Goal: Task Accomplishment & Management: Complete application form

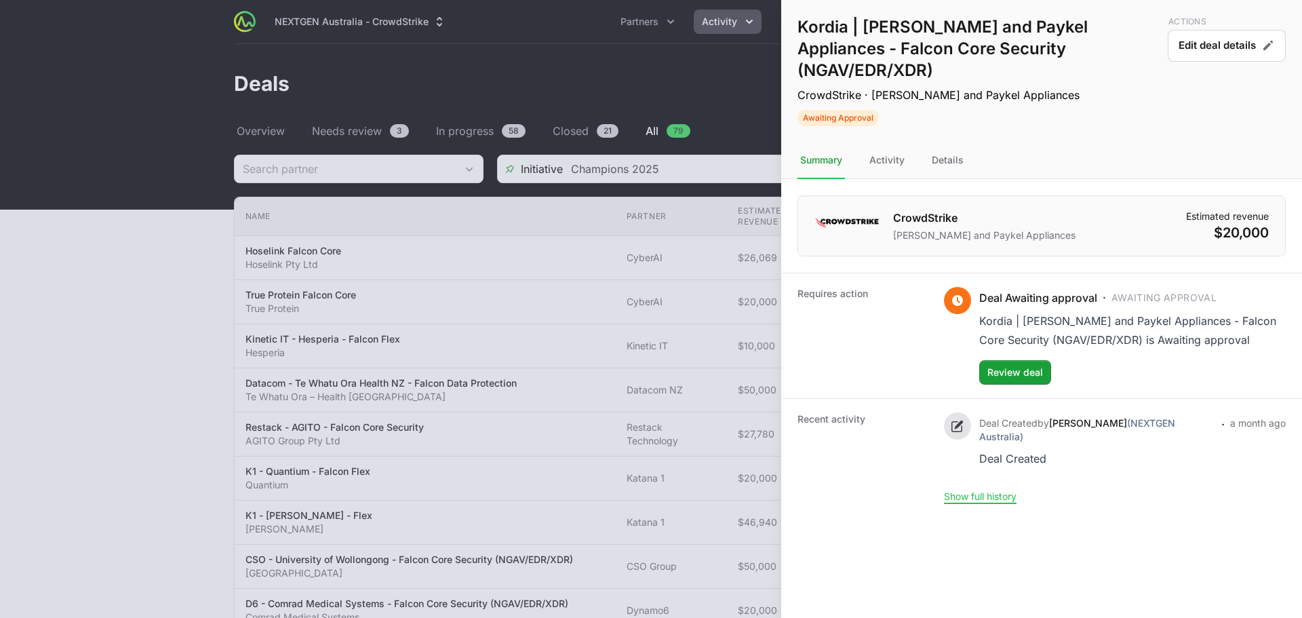
click at [475, 265] on div at bounding box center [651, 309] width 1302 height 618
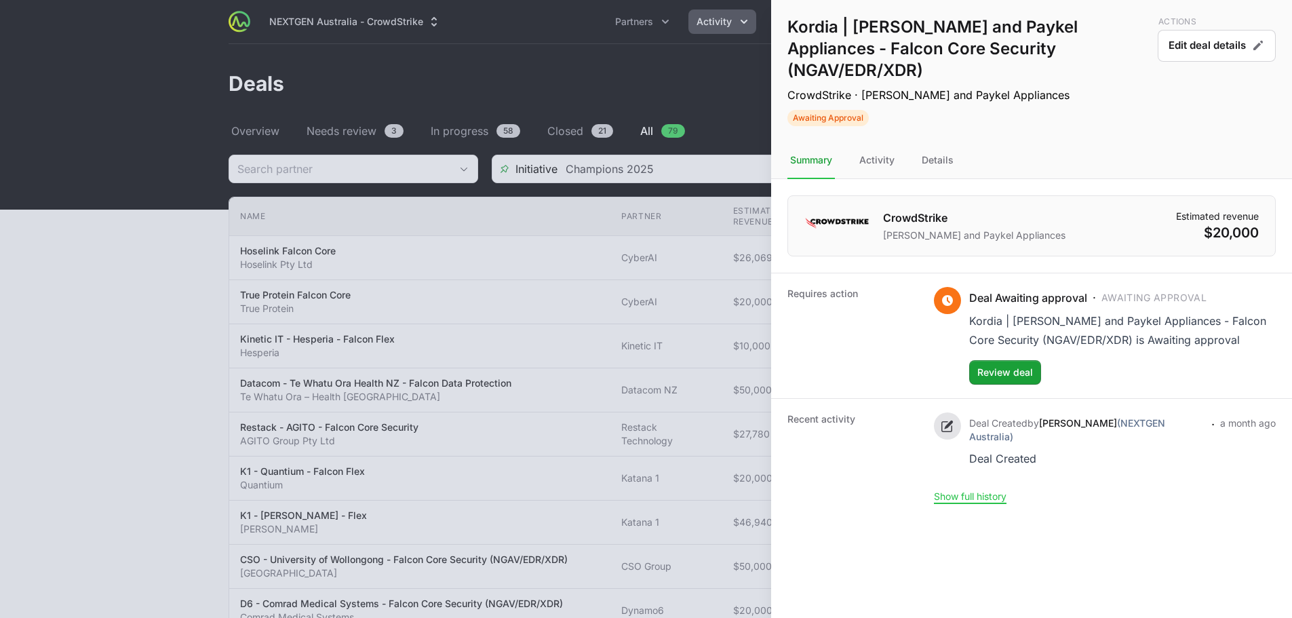
click at [431, 215] on div at bounding box center [646, 309] width 1292 height 618
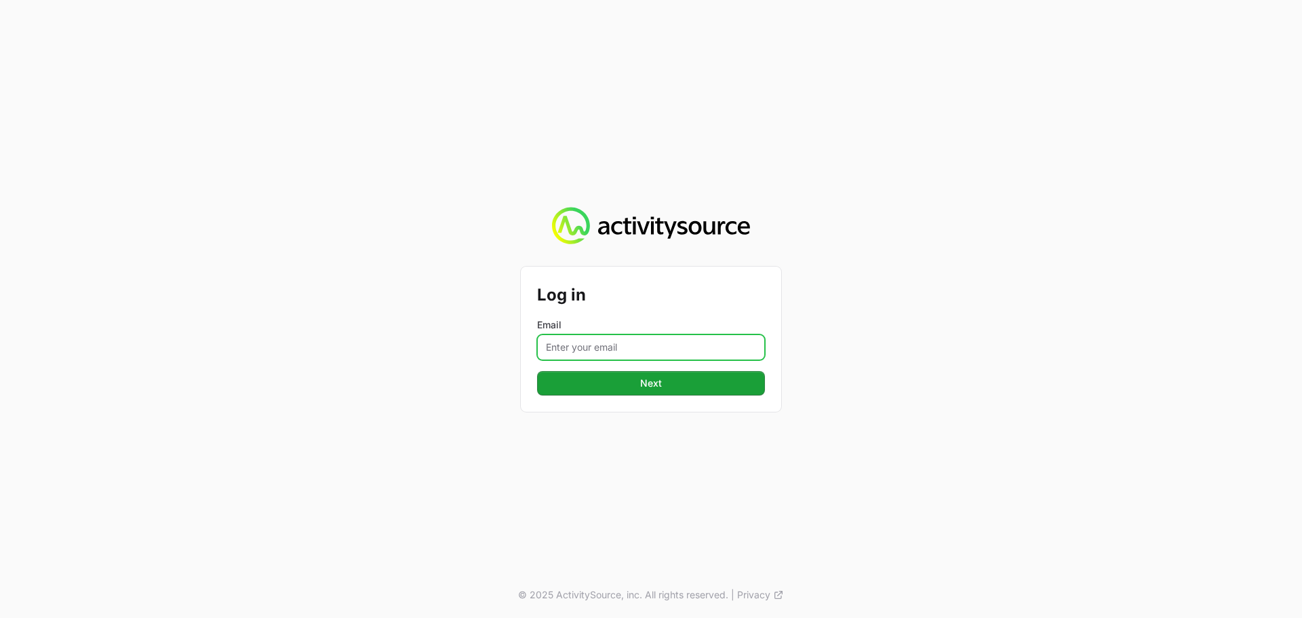
click at [663, 343] on input "Email" at bounding box center [651, 347] width 228 height 26
type input "[PERSON_NAME][EMAIL_ADDRESS][DOMAIN_NAME]"
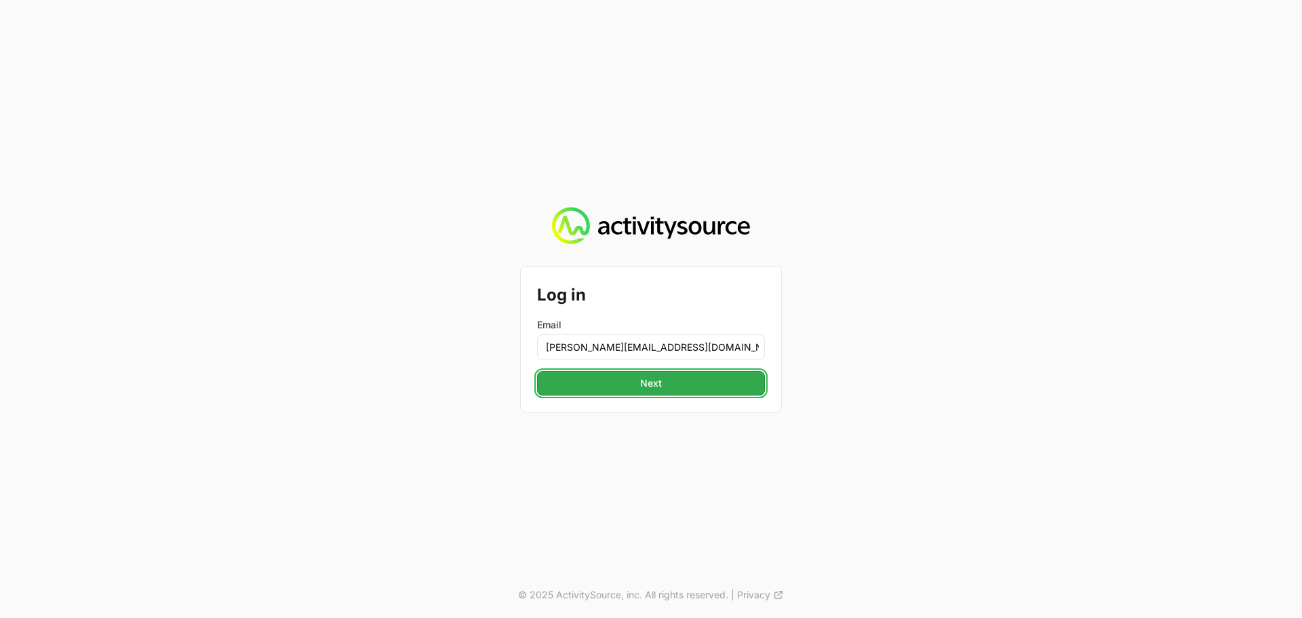
click at [663, 389] on button "Next" at bounding box center [651, 383] width 228 height 24
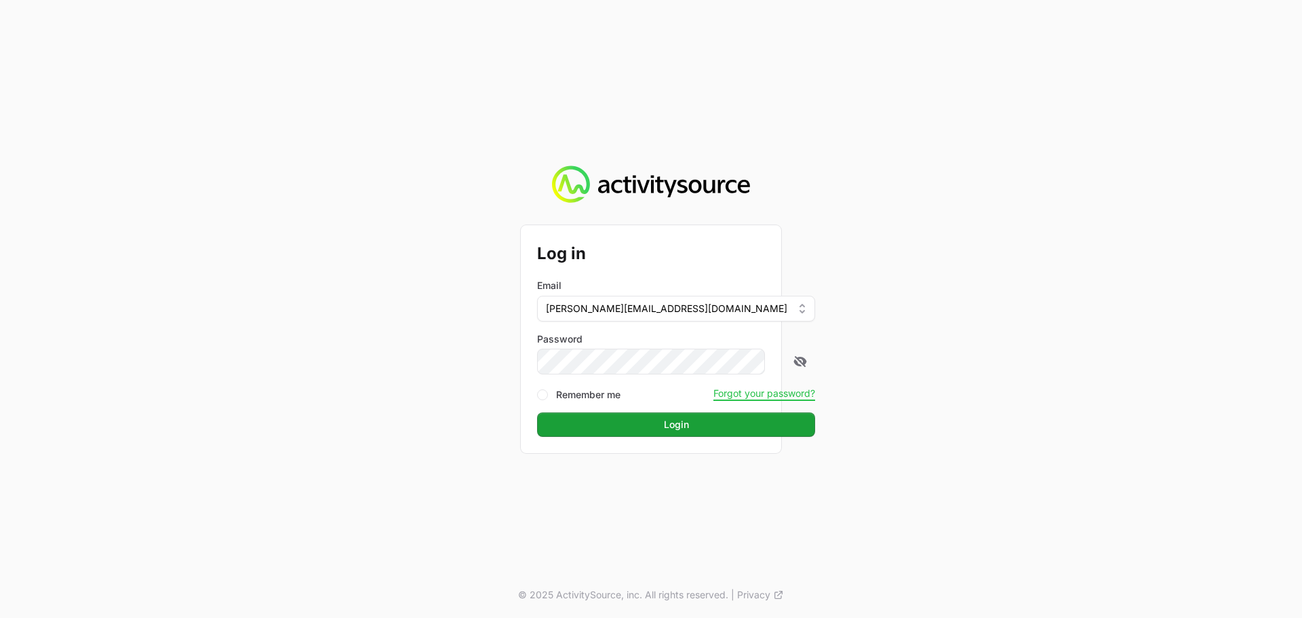
click at [650, 446] on div "Log in Email [PERSON_NAME][EMAIL_ADDRESS][DOMAIN_NAME] Password Remember me For…" at bounding box center [651, 339] width 260 height 228
click at [664, 429] on span "Login" at bounding box center [676, 424] width 25 height 16
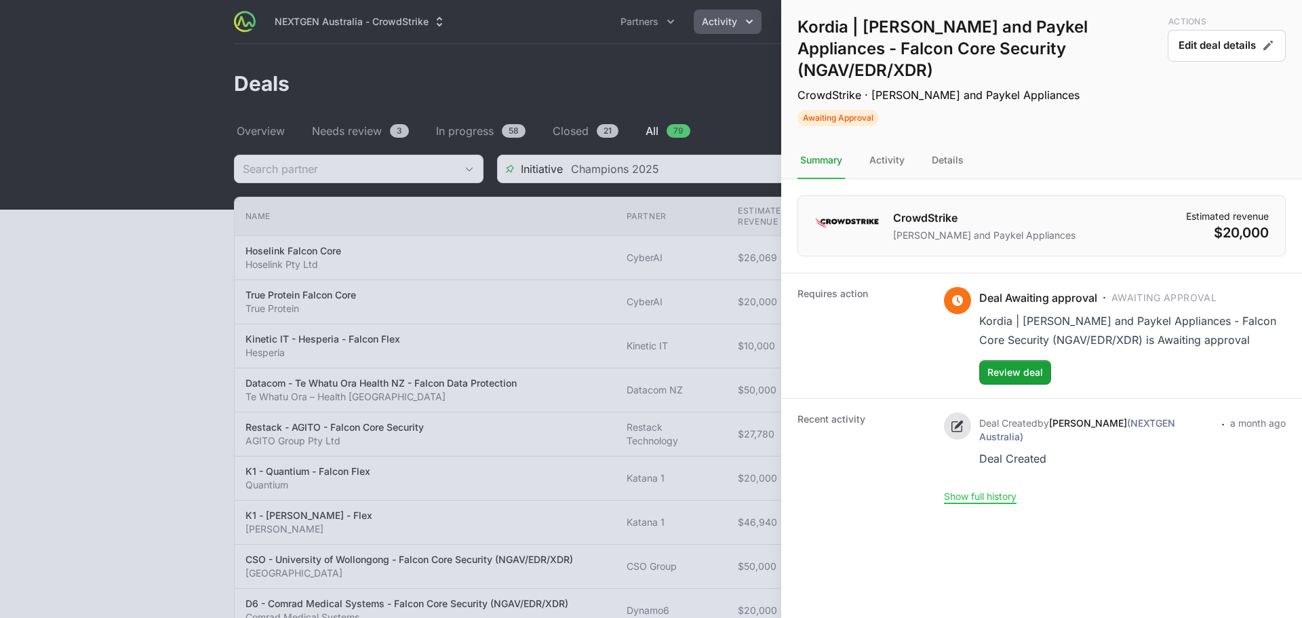
click at [662, 95] on div at bounding box center [651, 309] width 1302 height 618
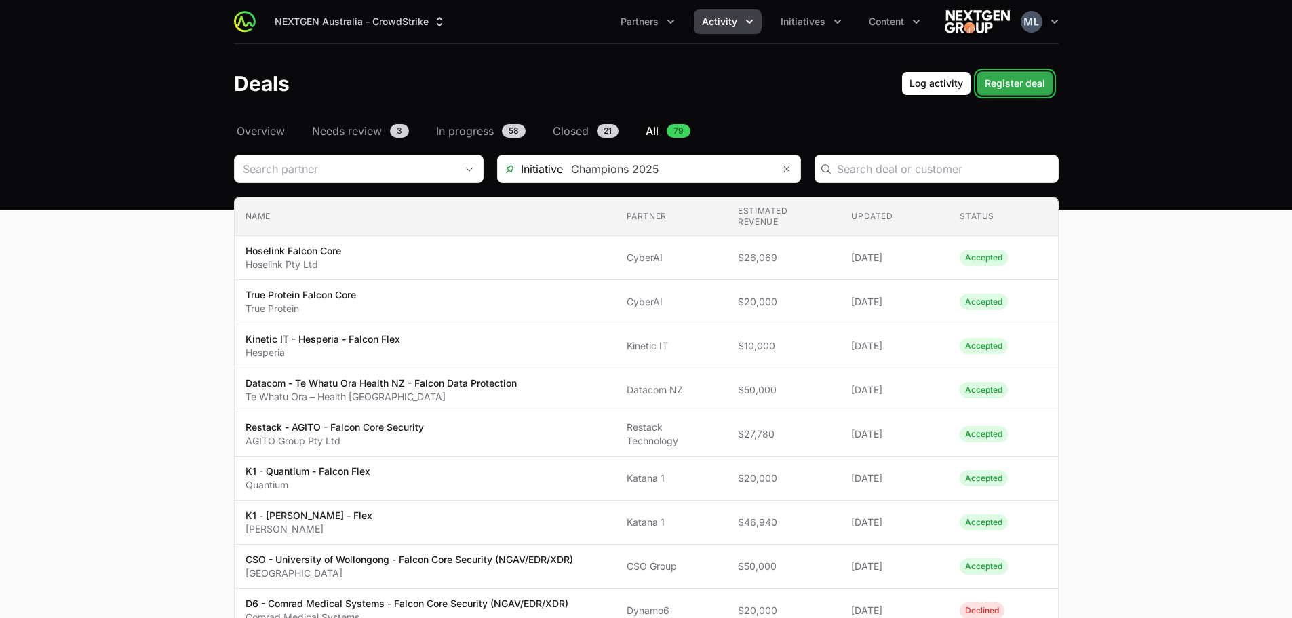
click at [1017, 80] on span "Register deal" at bounding box center [1015, 83] width 60 height 16
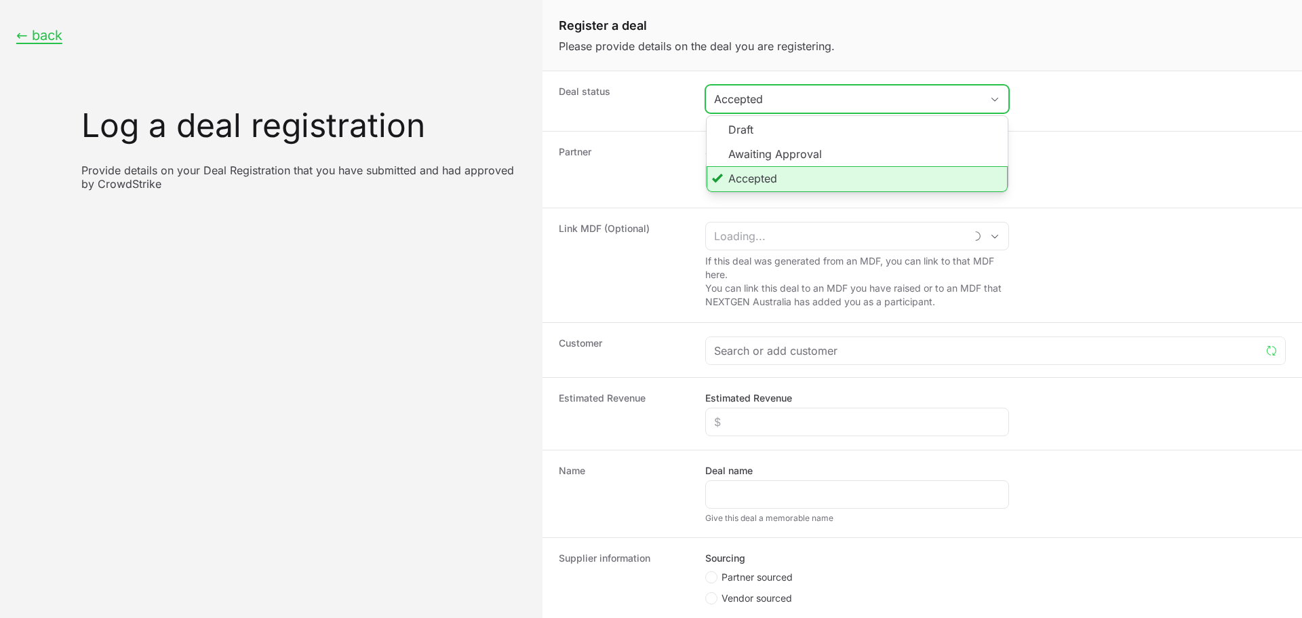
click at [815, 93] on div "Accepted" at bounding box center [847, 99] width 267 height 16
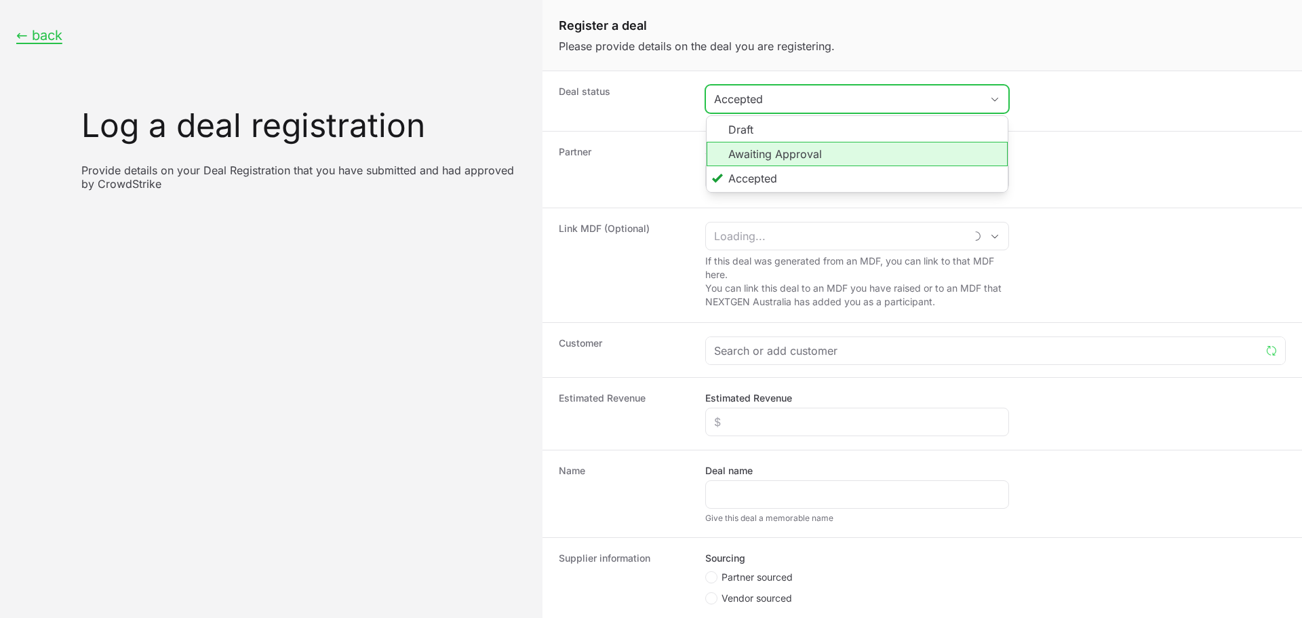
click at [798, 157] on li "Awaiting Approval" at bounding box center [857, 154] width 301 height 24
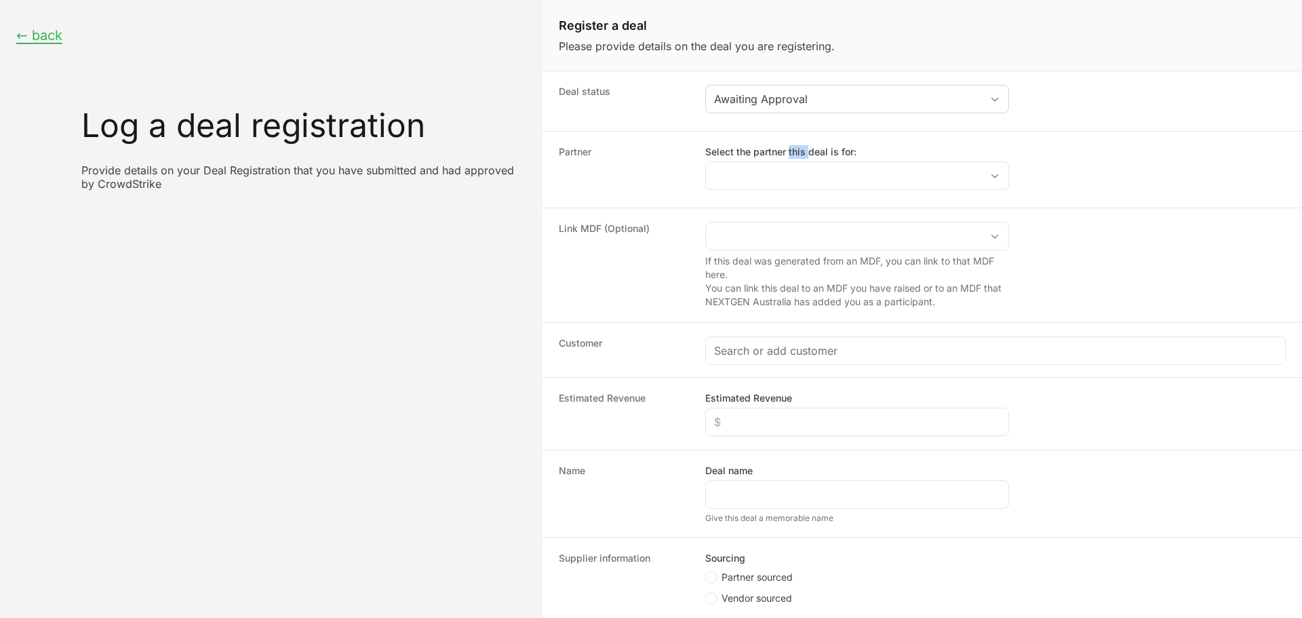
click at [798, 157] on label "Select the partner this deal is for:" at bounding box center [857, 152] width 304 height 14
click at [798, 162] on input "Select the partner this deal is for:" at bounding box center [843, 175] width 275 height 27
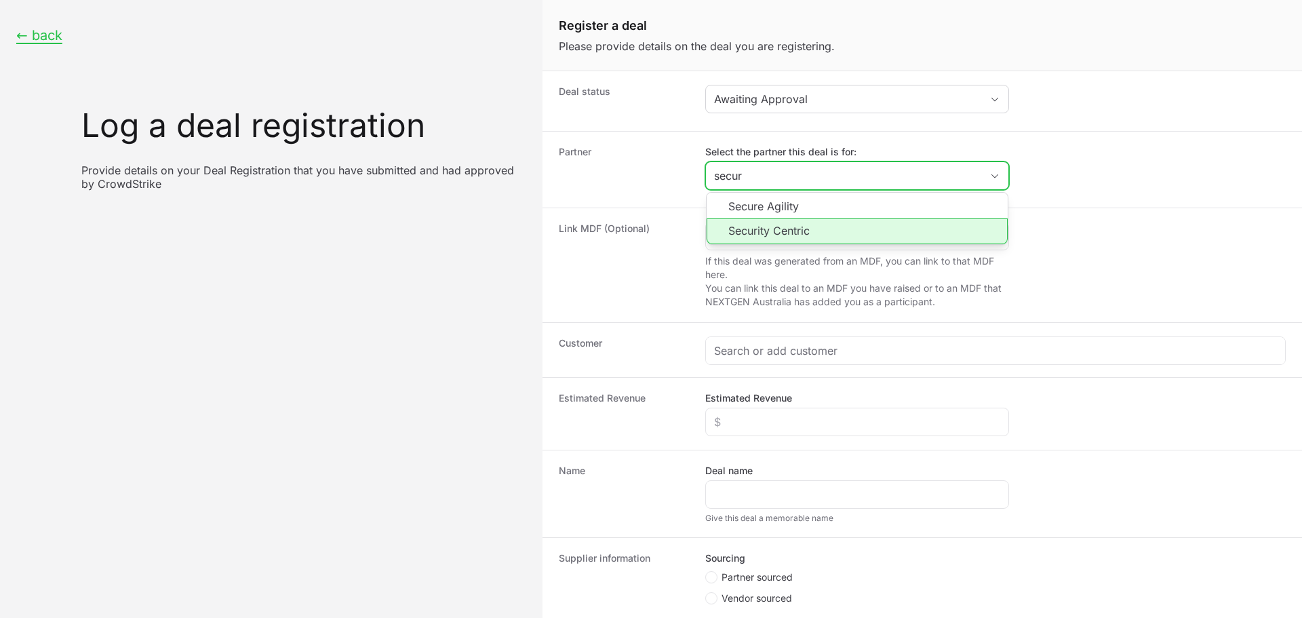
click at [784, 228] on li "Security Centric" at bounding box center [857, 231] width 301 height 26
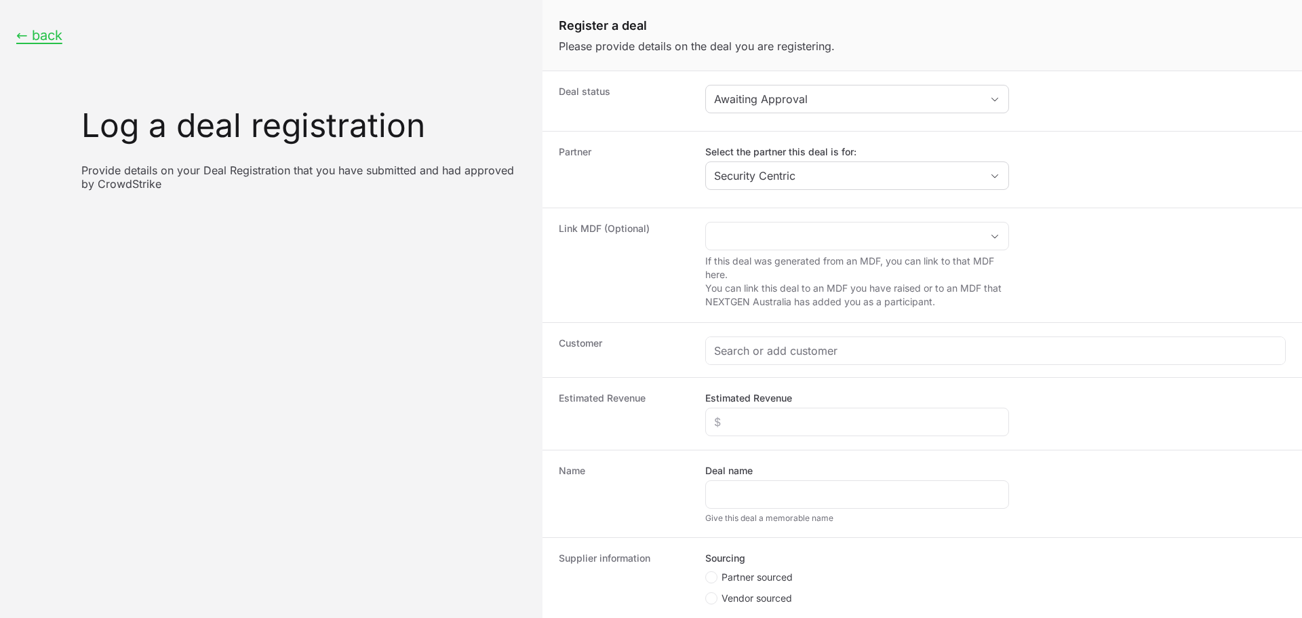
type input "Security Centric"
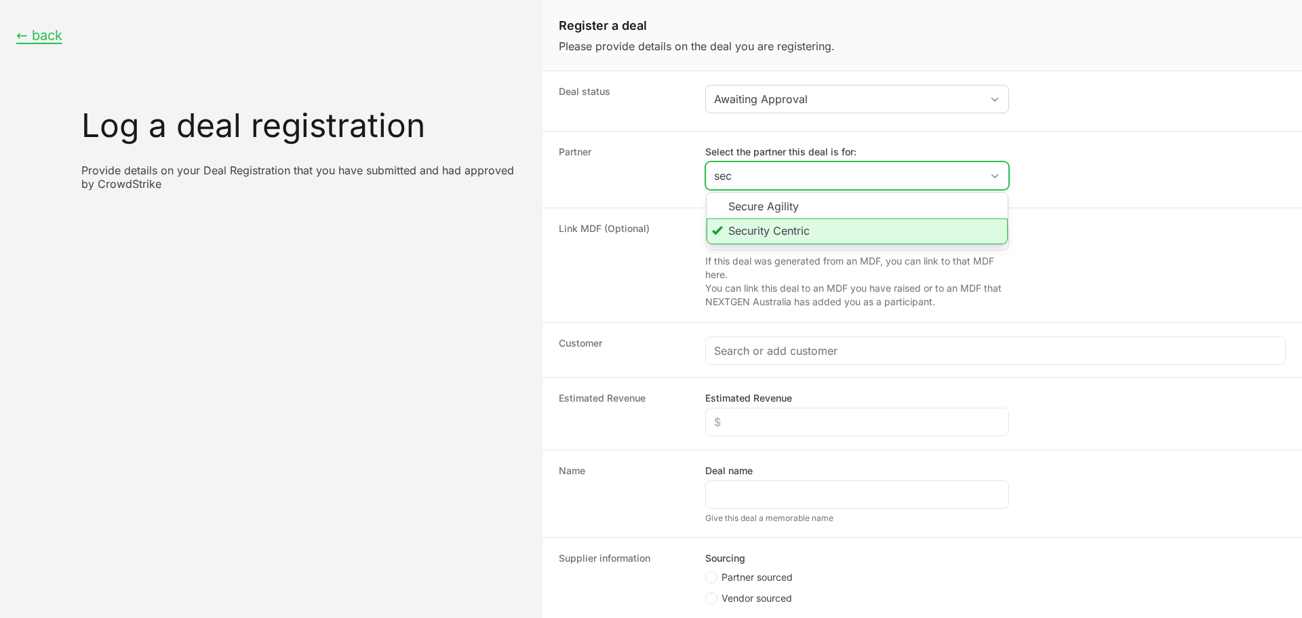
type input "sec"
click at [778, 237] on li "Security Centric" at bounding box center [857, 231] width 301 height 26
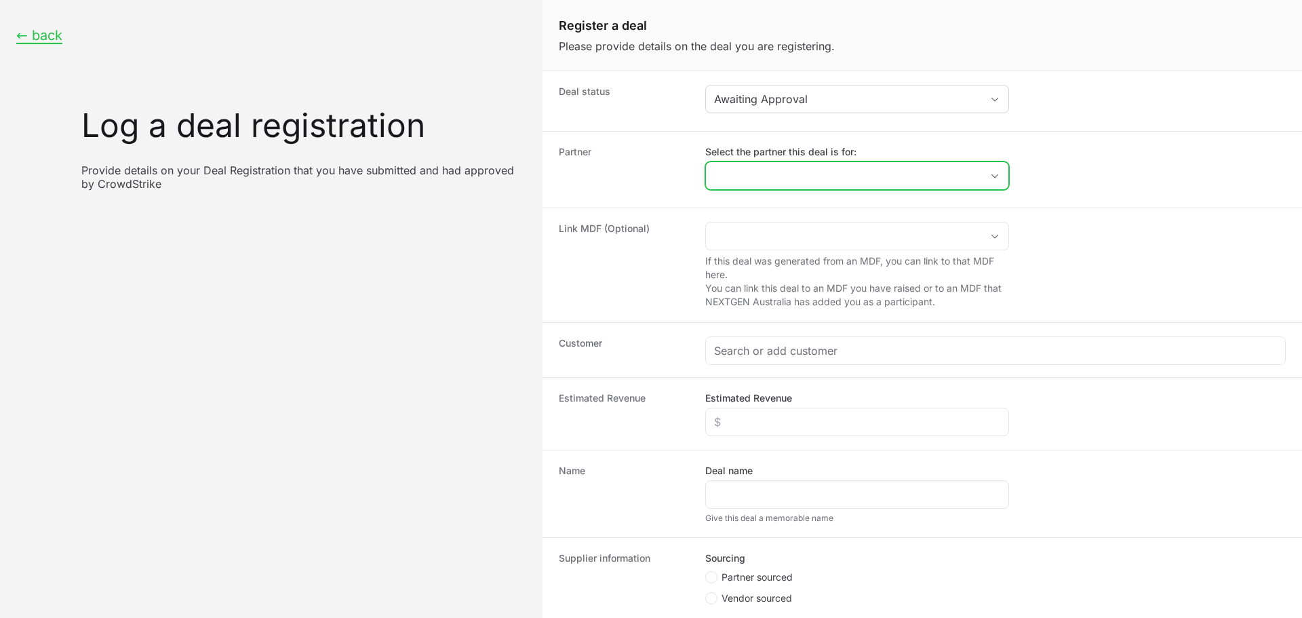
click at [775, 175] on input "Select the partner this deal is for:" at bounding box center [843, 175] width 275 height 27
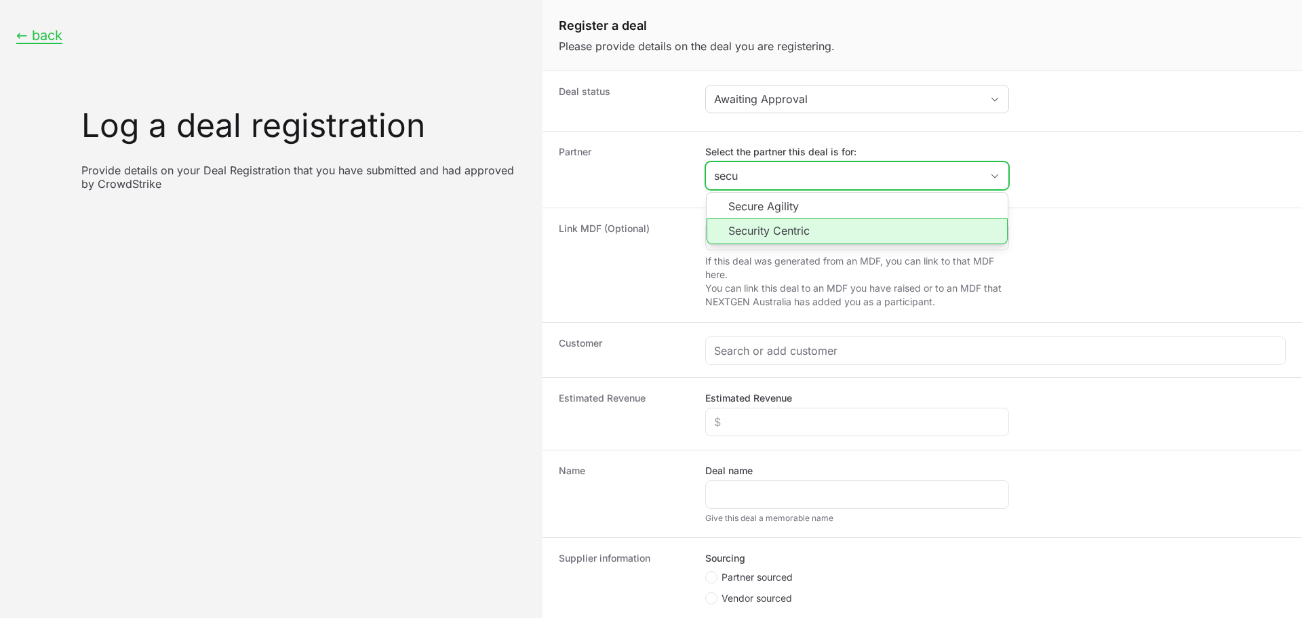
click at [777, 236] on li "Security Centric" at bounding box center [857, 231] width 301 height 26
type input "Security Centric"
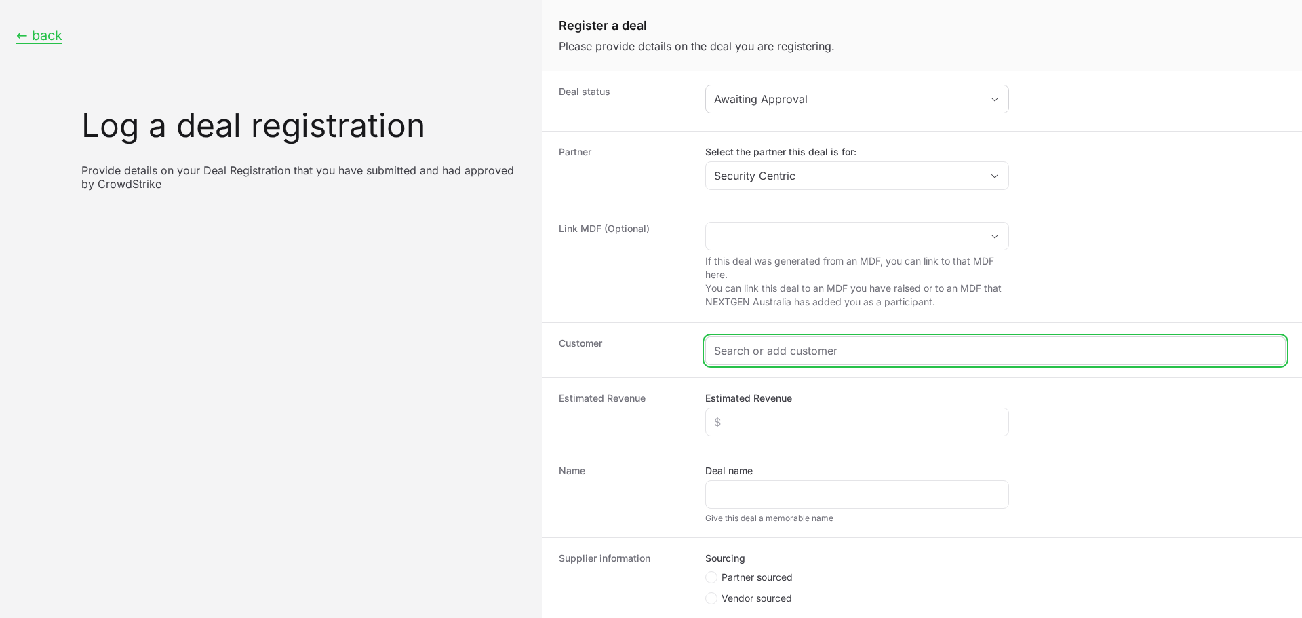
click at [775, 344] on input "Create activity form" at bounding box center [995, 351] width 563 height 16
paste input "[URL][DOMAIN_NAME]"
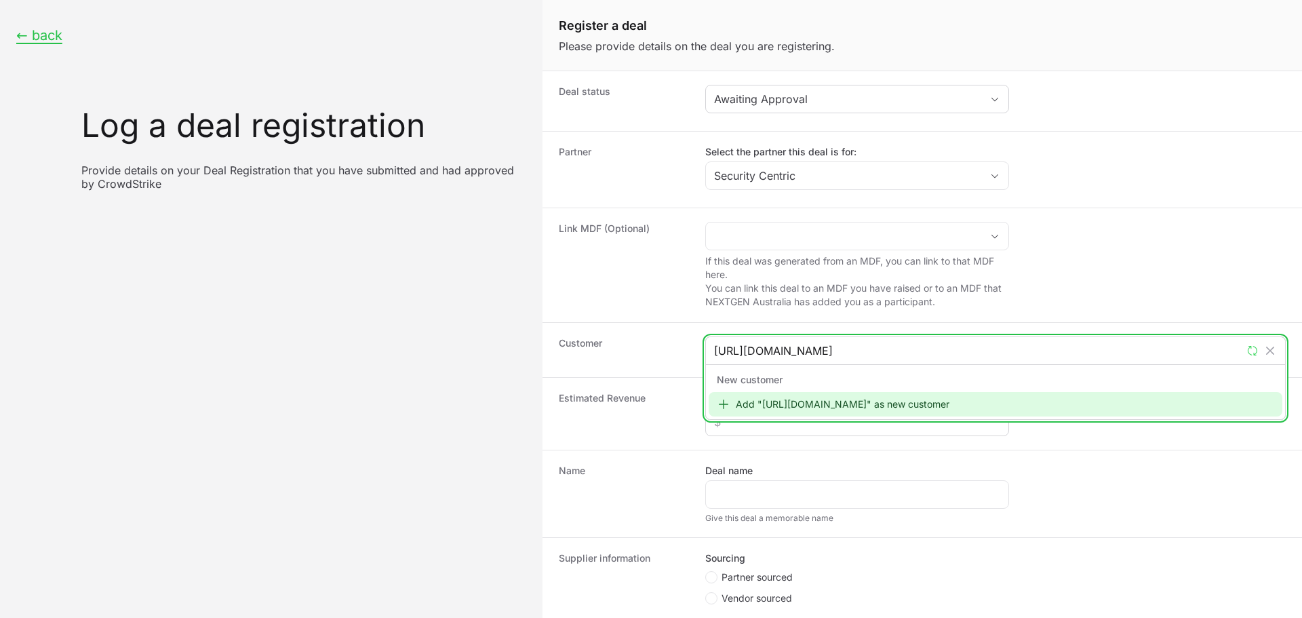
type input "[URL][DOMAIN_NAME]"
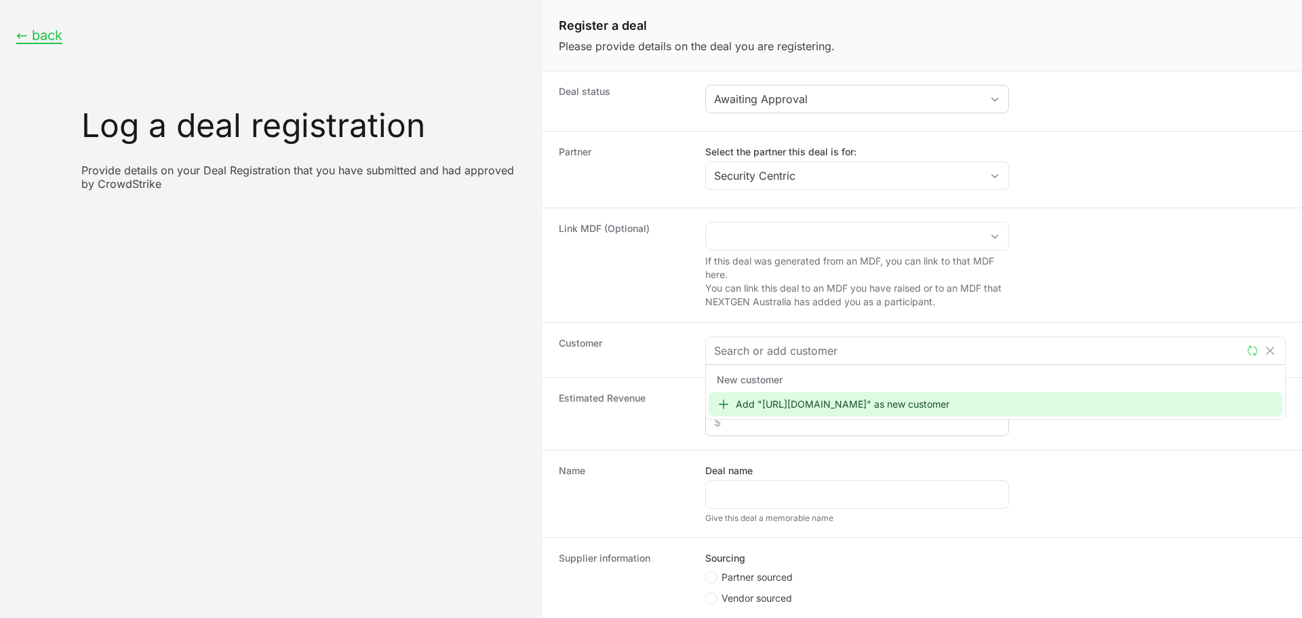
click at [829, 434] on div "Create activity form" at bounding box center [857, 422] width 304 height 28
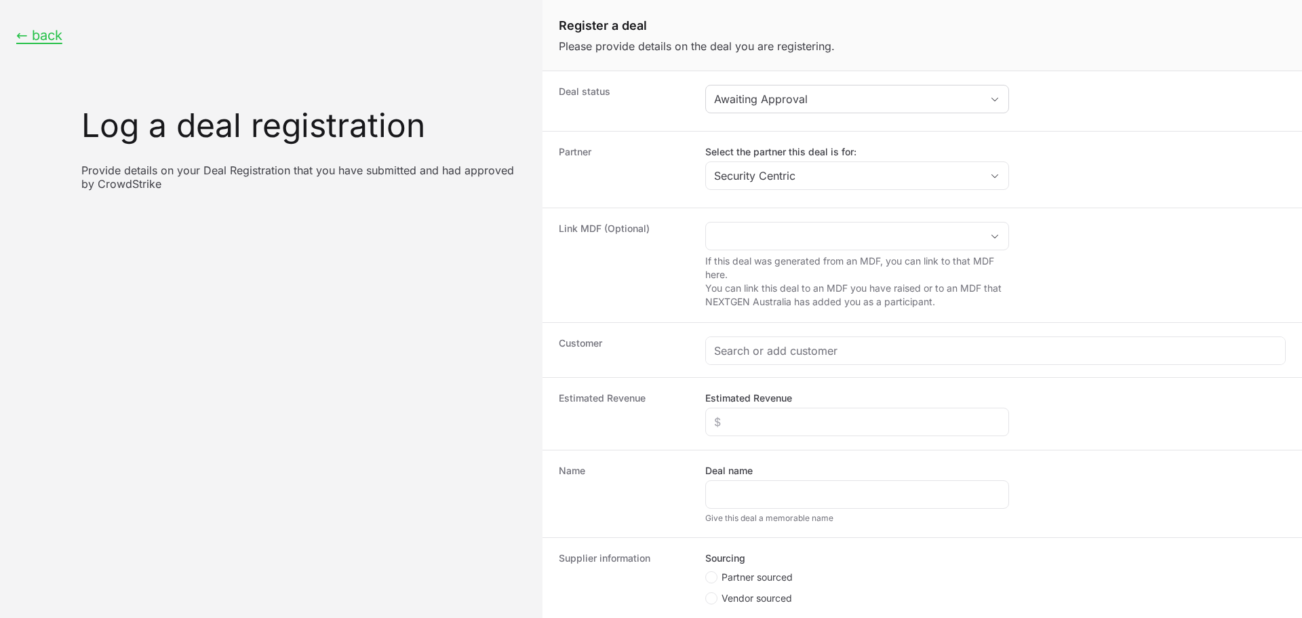
click at [833, 328] on div "Customer" at bounding box center [923, 349] width 760 height 55
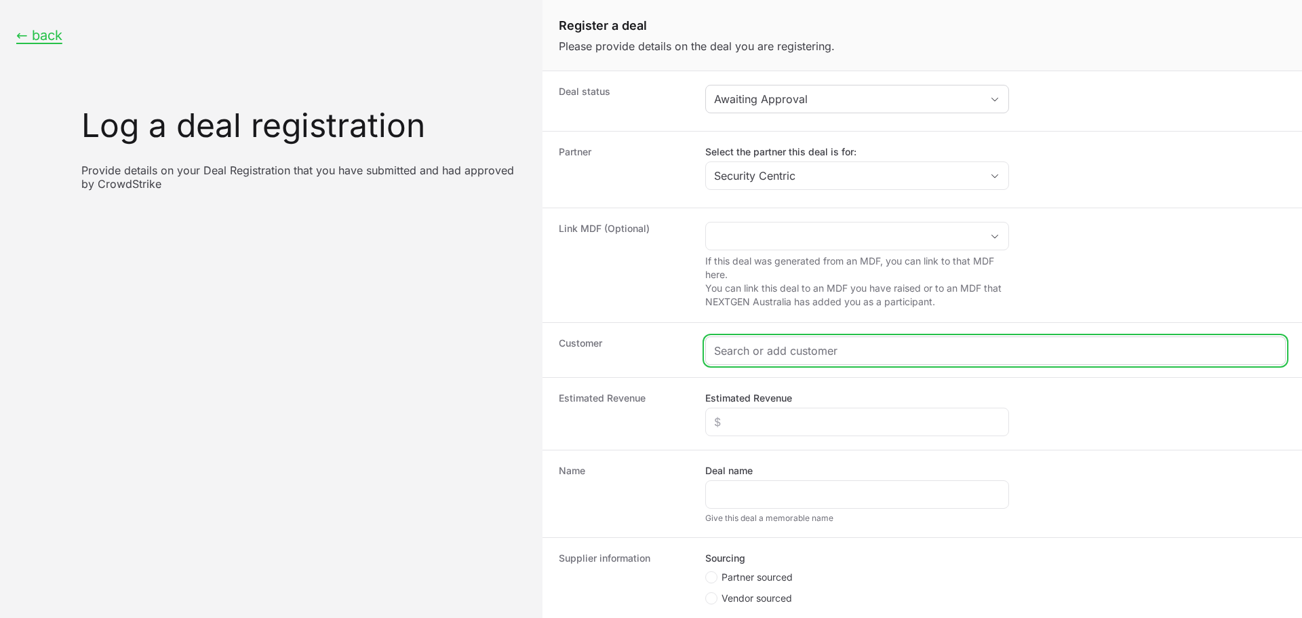
click at [834, 345] on input "Create activity form" at bounding box center [995, 351] width 563 height 16
paste input "[URL][DOMAIN_NAME]"
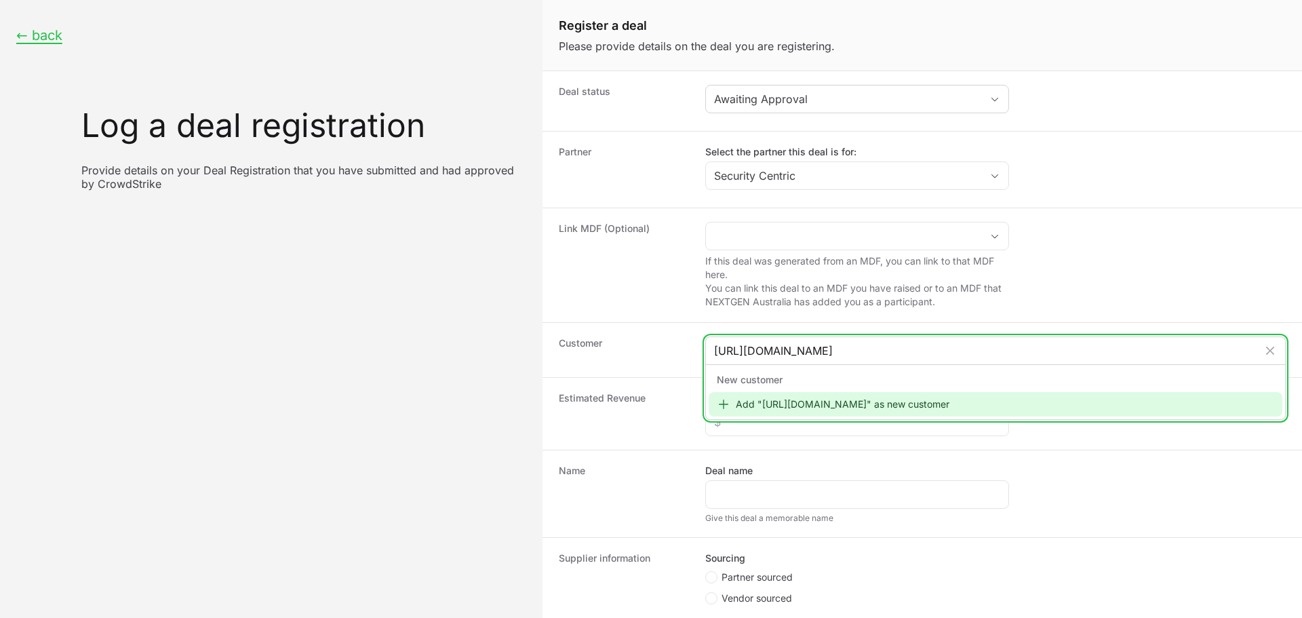
type input "[URL][DOMAIN_NAME]"
click at [833, 412] on div "Add "[URL][DOMAIN_NAME]" as new customer" at bounding box center [996, 404] width 574 height 24
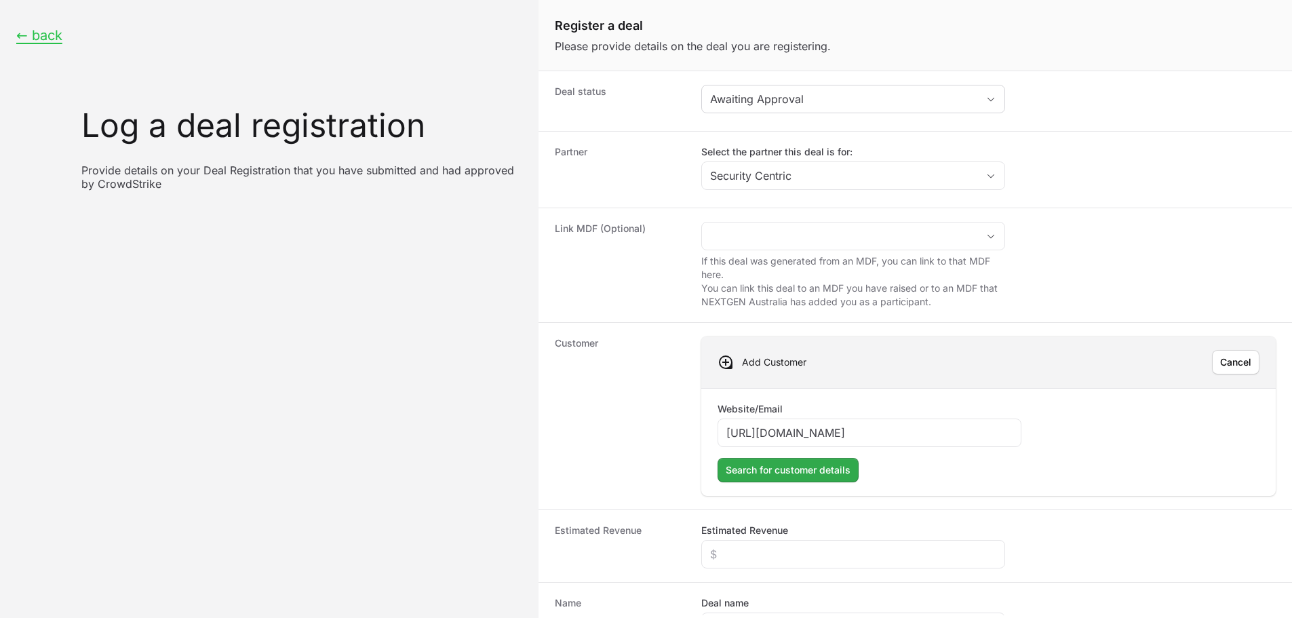
type input "[URL][DOMAIN_NAME]"
click at [786, 469] on span "Search for customer details" at bounding box center [788, 470] width 125 height 16
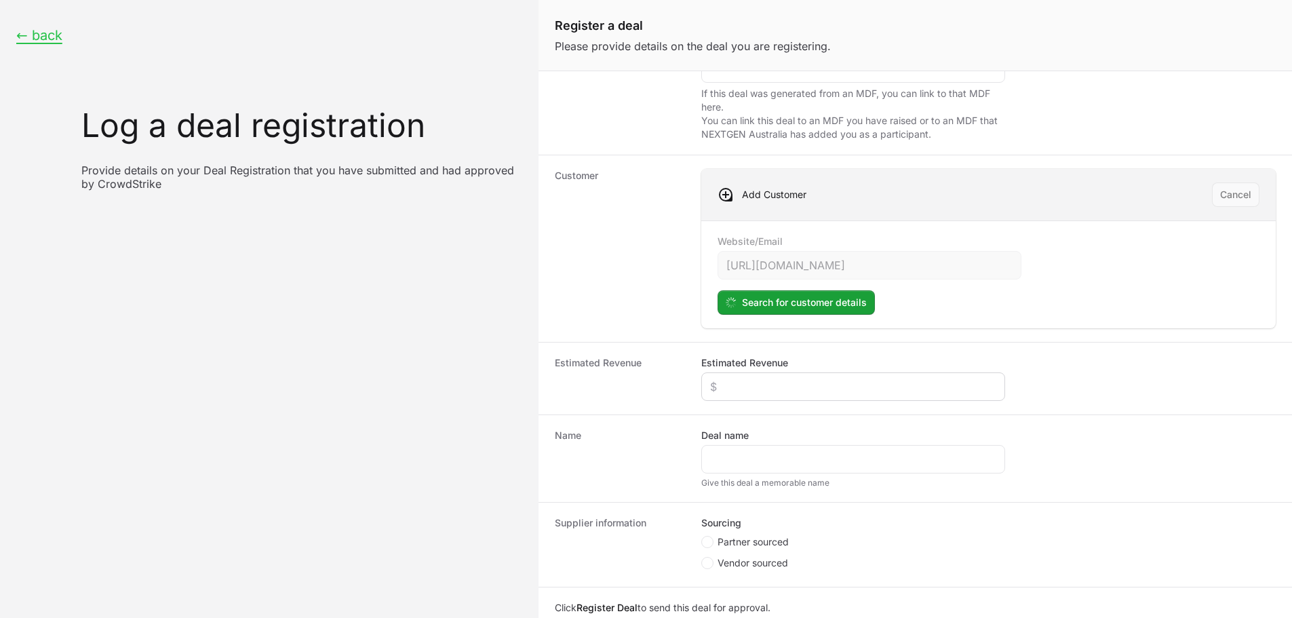
scroll to position [203, 0]
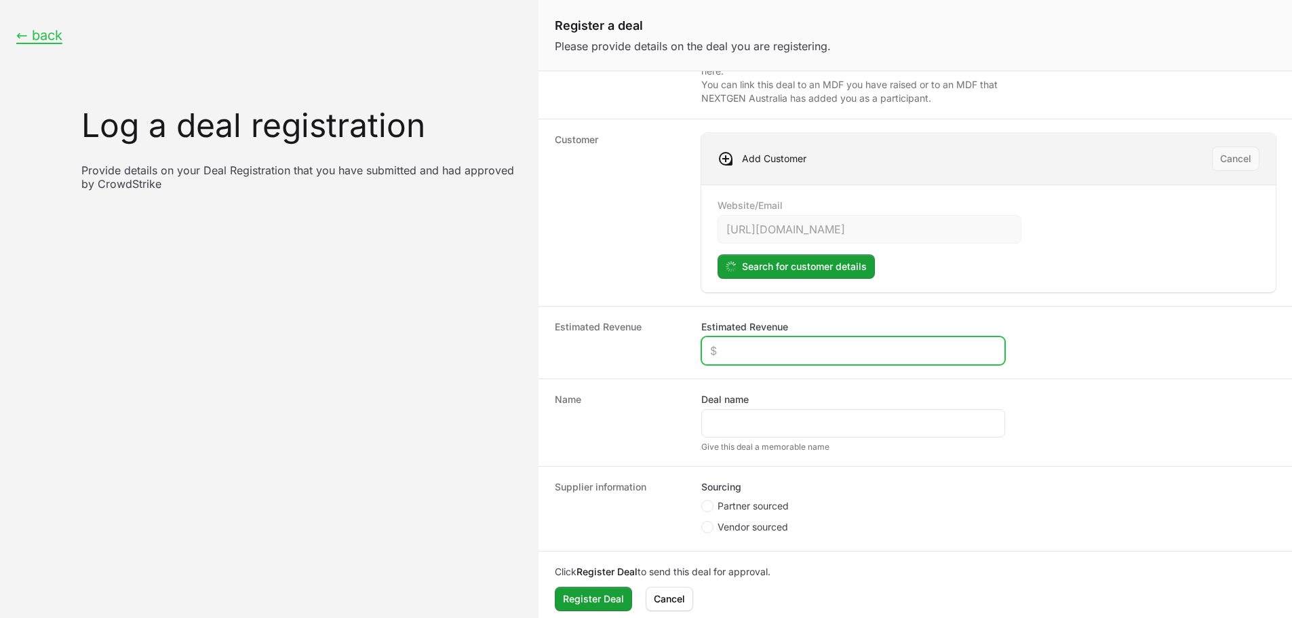
click at [792, 343] on input "Estimated Revenue" at bounding box center [853, 351] width 286 height 16
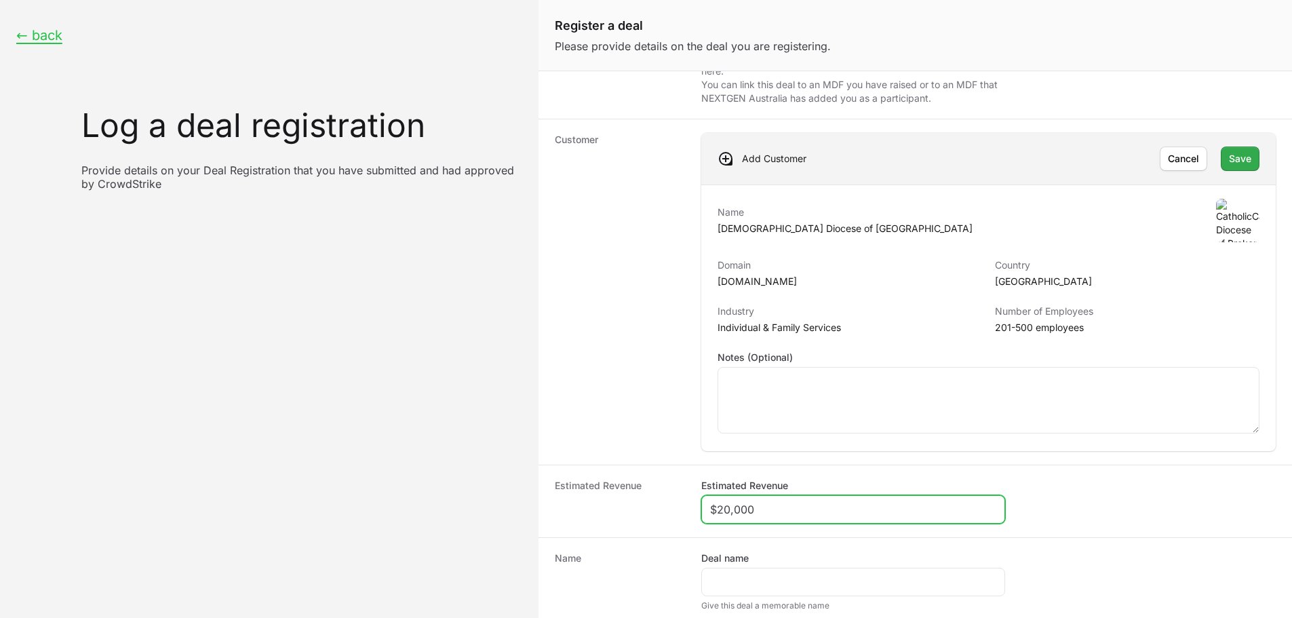
type input "$20,000"
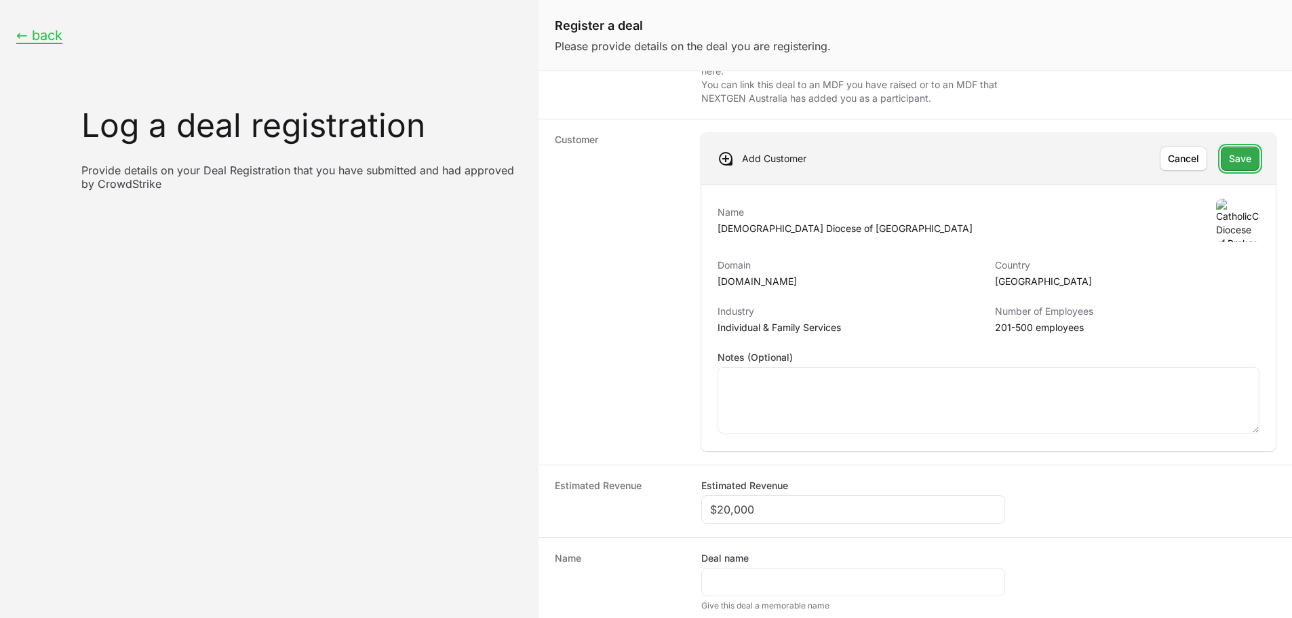
click at [1248, 152] on button "Save" at bounding box center [1240, 159] width 39 height 24
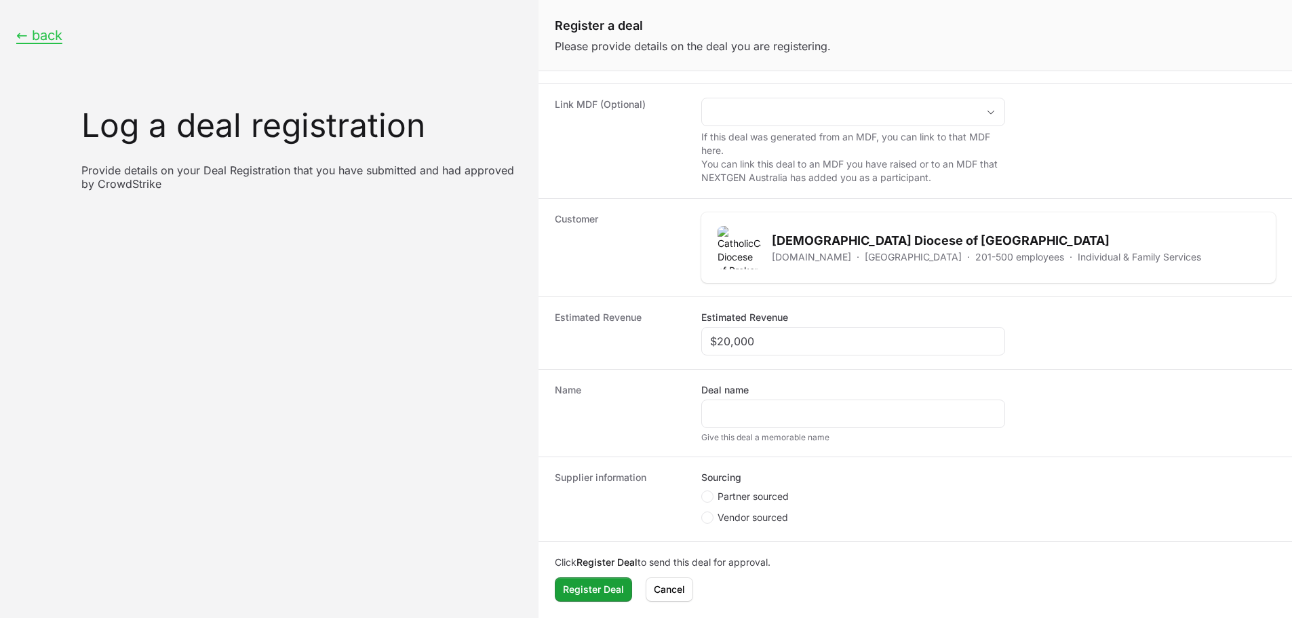
scroll to position [124, 0]
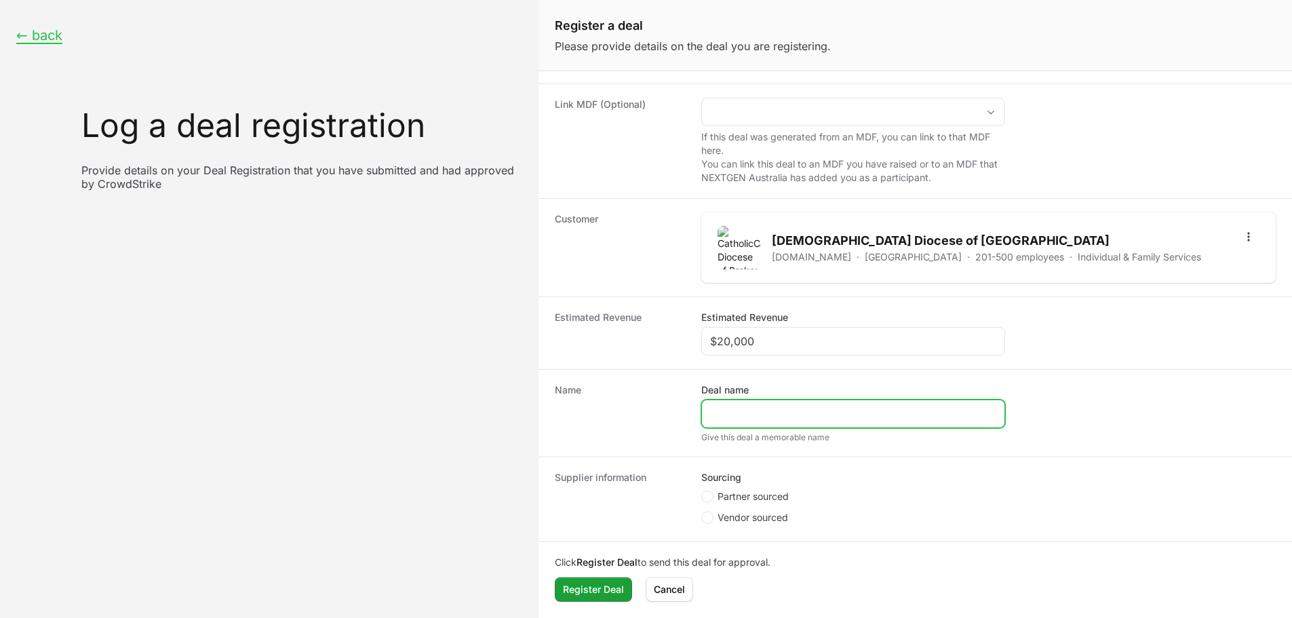
click at [722, 409] on input "Deal name" at bounding box center [853, 414] width 286 height 16
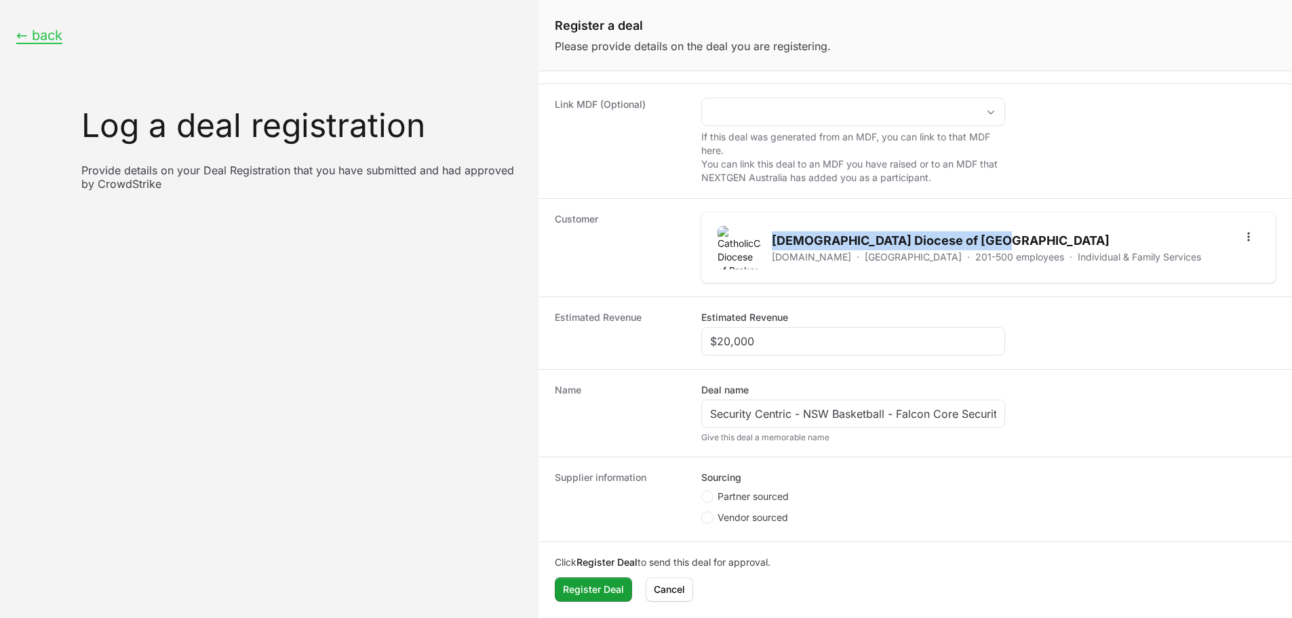
drag, startPoint x: 987, startPoint y: 242, endPoint x: 774, endPoint y: 229, distance: 213.4
click at [774, 229] on div "[DEMOGRAPHIC_DATA] Diocese of Broken Bay [DOMAIN_NAME] · [GEOGRAPHIC_DATA] · 20…" at bounding box center [960, 247] width 484 height 43
copy h2 "[DEMOGRAPHIC_DATA] Diocese of [GEOGRAPHIC_DATA]"
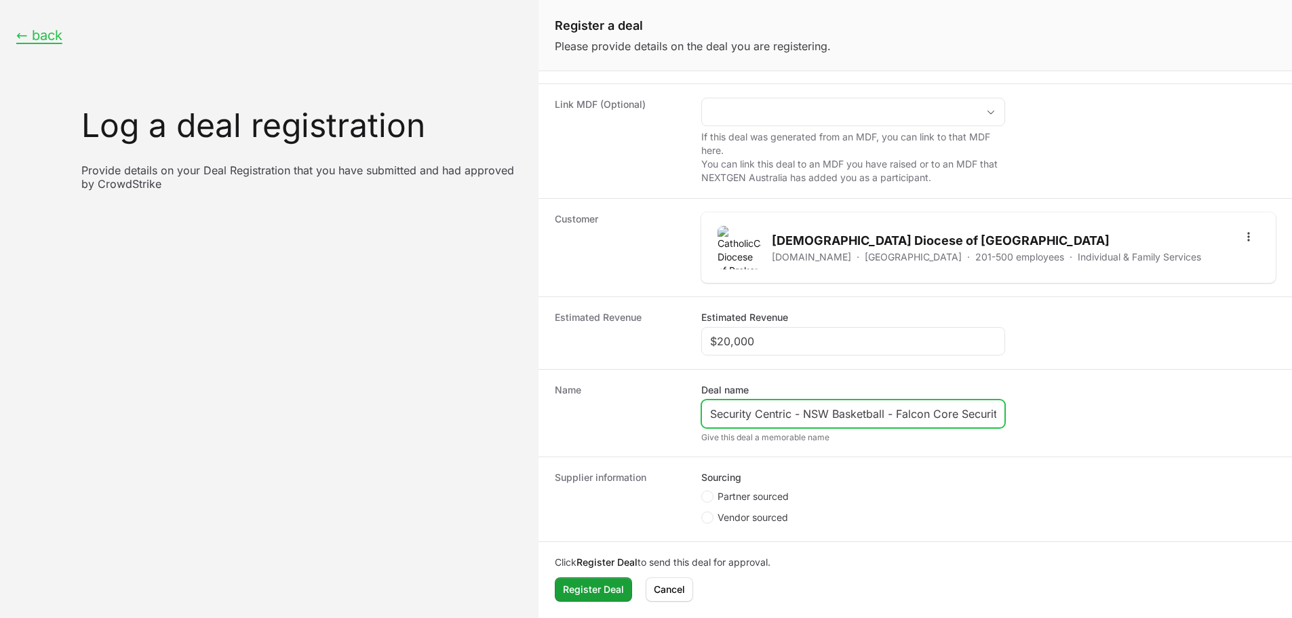
click at [811, 410] on input "Security Centric - NSW Basketball - Falcon Core Security (NGAV/EDR/XDR)" at bounding box center [853, 414] width 286 height 16
drag, startPoint x: 802, startPoint y: 414, endPoint x: 884, endPoint y: 410, distance: 82.1
click at [884, 410] on input "Security Centric - NSW Basketball - Falcon Core Security (NGAV/EDR/XDR)" at bounding box center [853, 414] width 286 height 16
paste input "[DEMOGRAPHIC_DATA] Diocese of [GEOGRAPHIC_DATA]"
click at [956, 418] on input "Security Centric -[DEMOGRAPHIC_DATA] Care Diocese of Broken Bayl - Falcon Core …" at bounding box center [853, 414] width 286 height 16
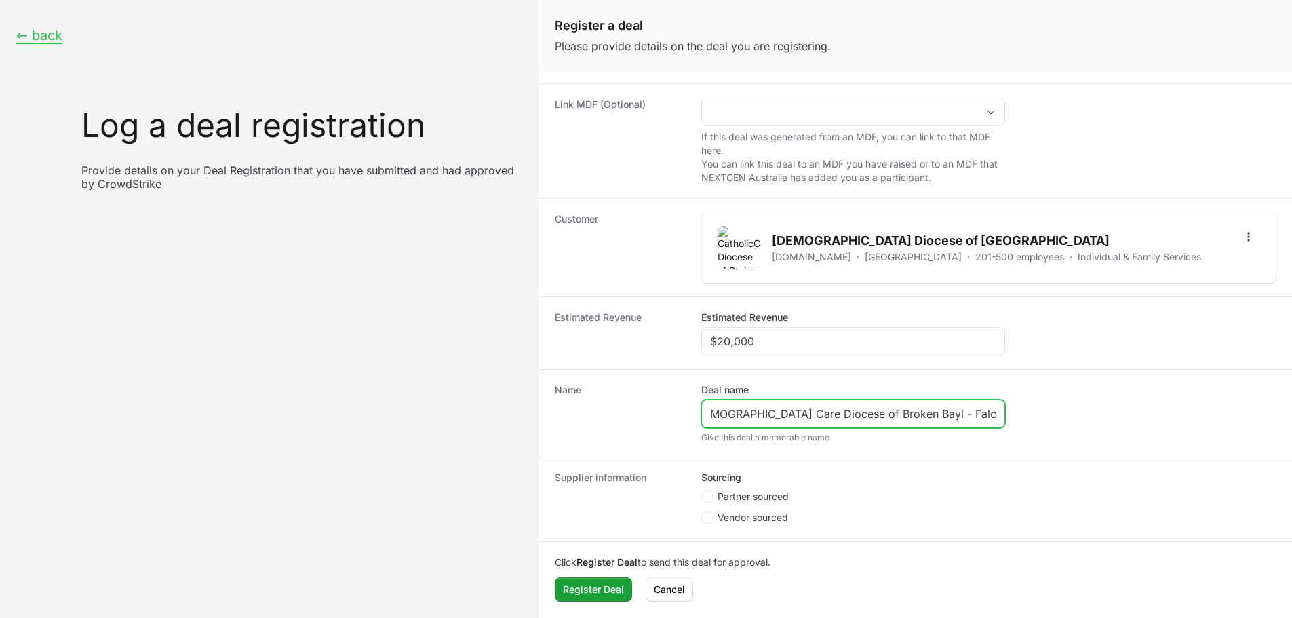
scroll to position [0, 130]
click at [864, 410] on input "Security Centric -[DEMOGRAPHIC_DATA] Care Diocese of Broken Bayl - Falcon Core …" at bounding box center [853, 414] width 286 height 16
drag, startPoint x: 906, startPoint y: 412, endPoint x: 1089, endPoint y: 416, distance: 183.2
click at [1089, 416] on dd "Deal name Security Centric -[DEMOGRAPHIC_DATA] Care Diocese of Broken Bay - Fal…" at bounding box center [988, 413] width 574 height 60
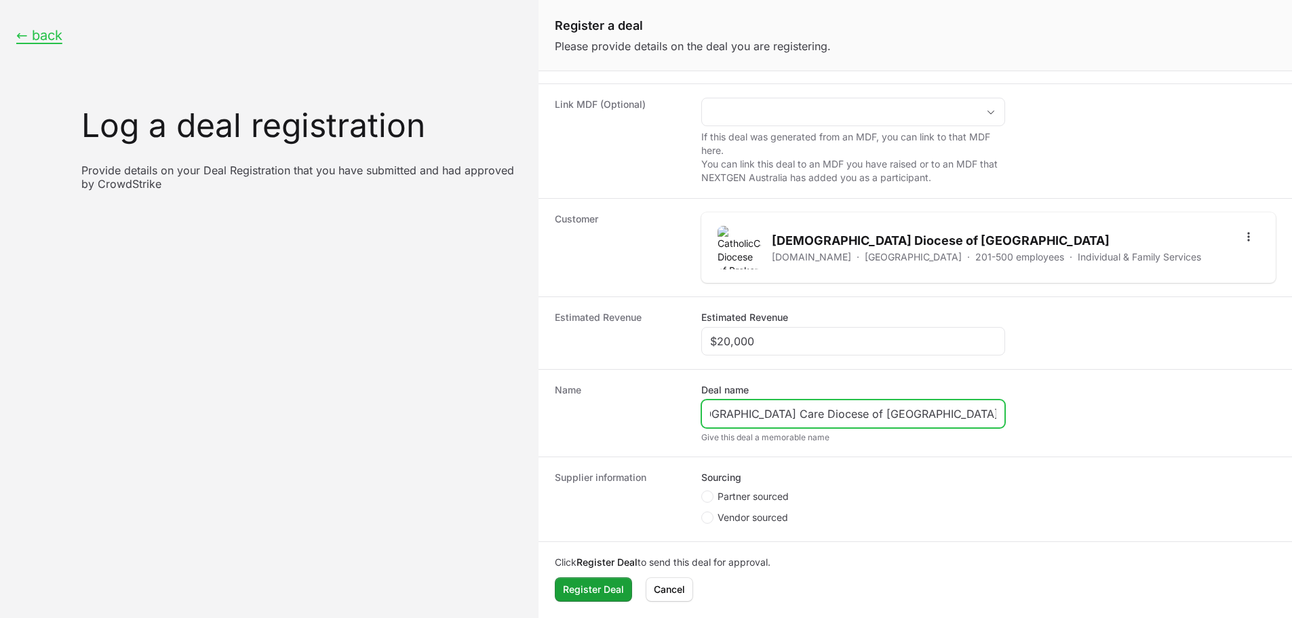
scroll to position [0, 128]
type input "Security Centric -[DEMOGRAPHIC_DATA] Care Diocese of [GEOGRAPHIC_DATA] - [GEOGR…"
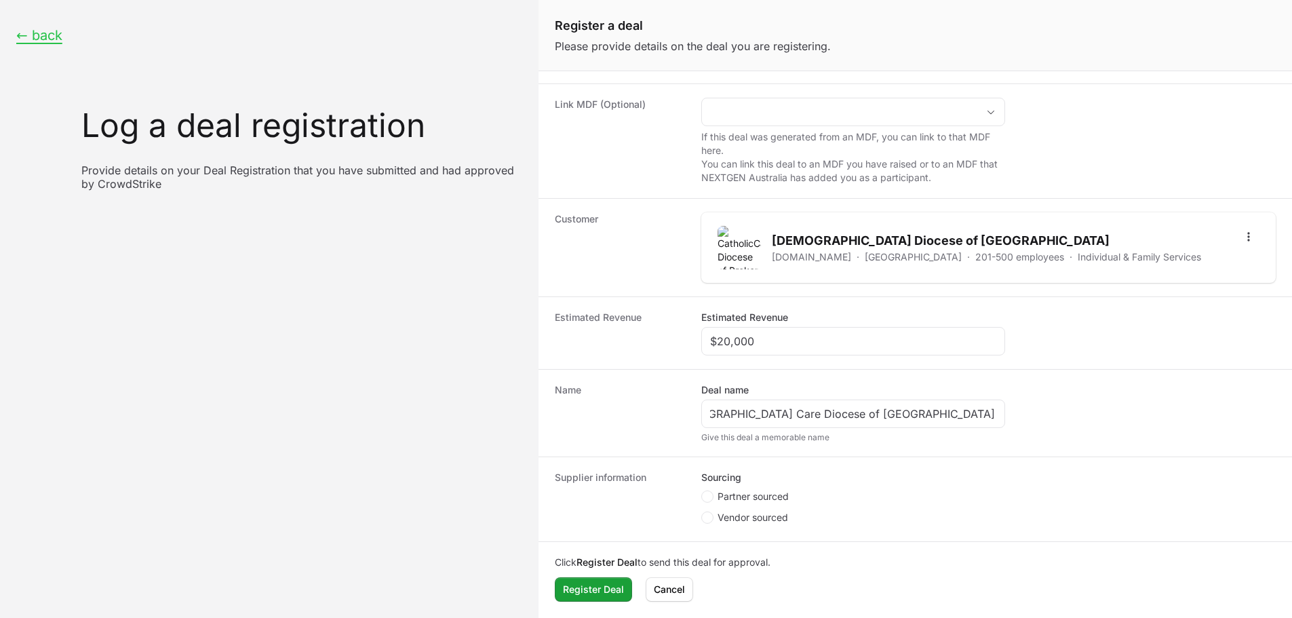
drag, startPoint x: 751, startPoint y: 483, endPoint x: 745, endPoint y: 493, distance: 11.5
click at [748, 487] on fieldset "Sourcing Partner sourced Vendor sourced" at bounding box center [853, 499] width 304 height 57
click at [745, 493] on span "Partner sourced" at bounding box center [753, 497] width 71 height 14
click at [703, 614] on input "Partner sourced" at bounding box center [701, 614] width 1 height 1
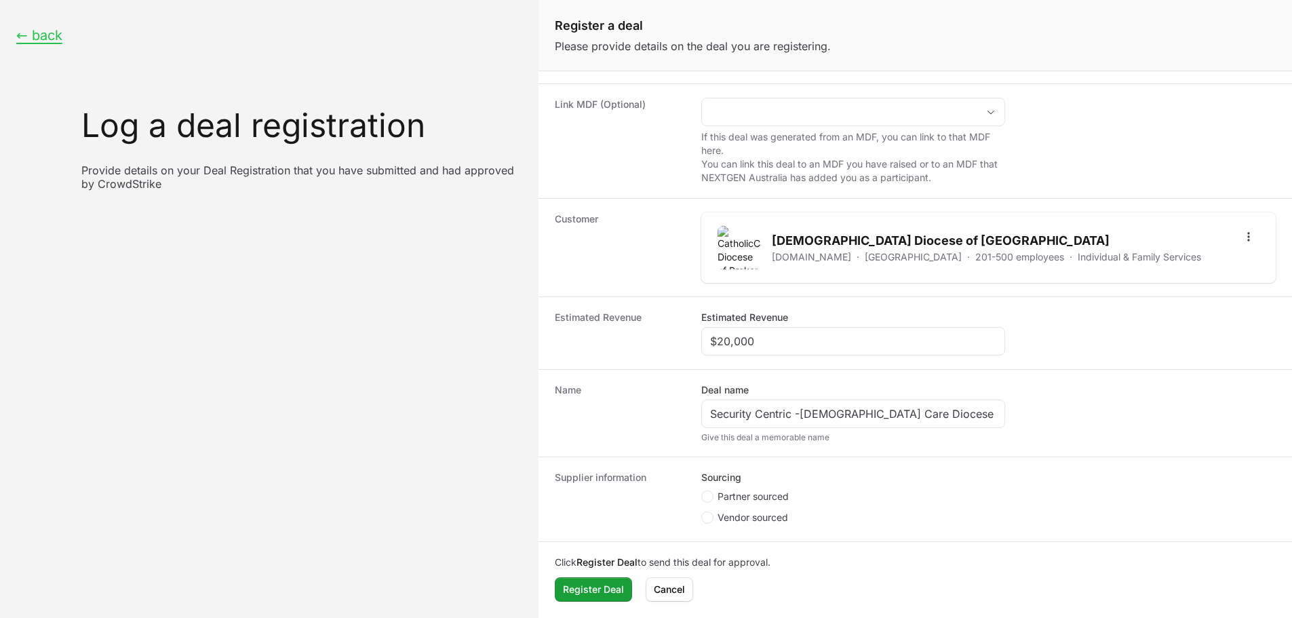
radio input "true"
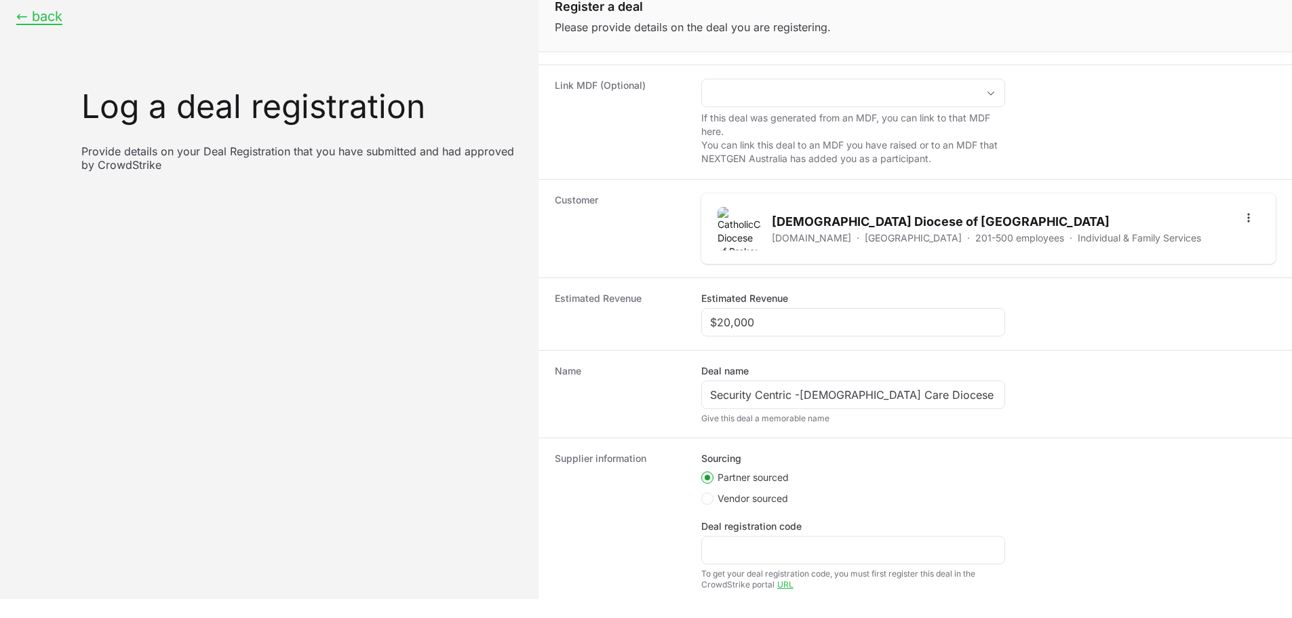
scroll to position [206, 0]
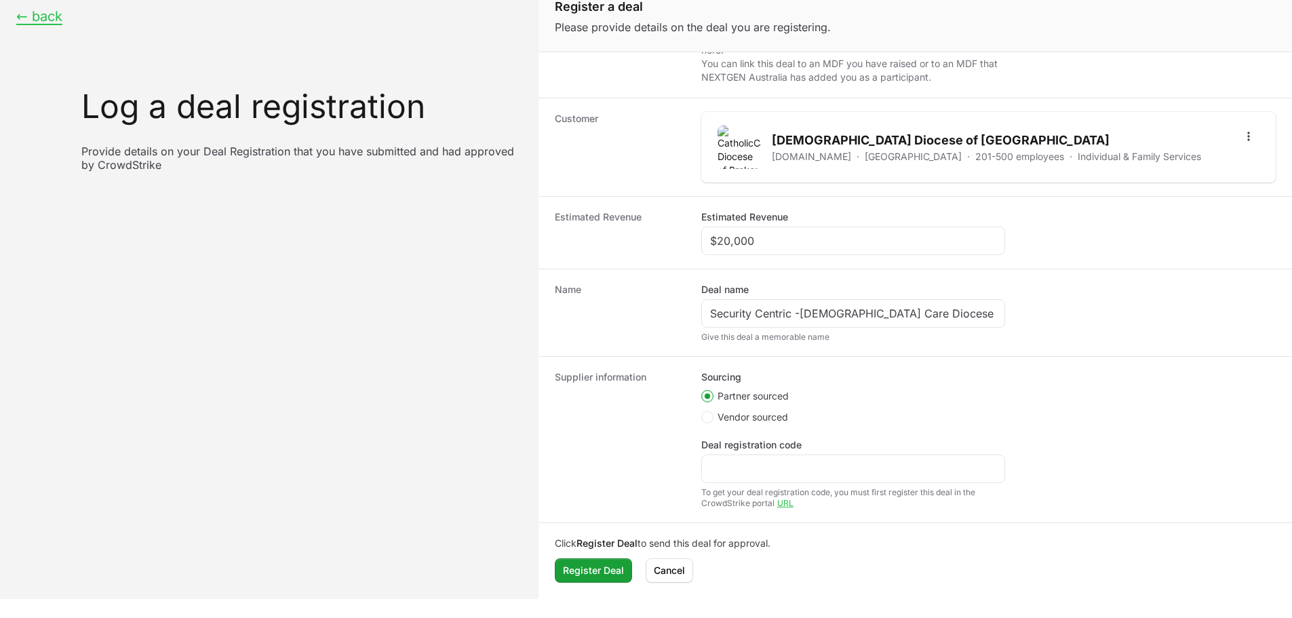
click at [838, 450] on div "Deal registration code" at bounding box center [853, 460] width 304 height 45
click at [838, 462] on input "Deal registration code" at bounding box center [853, 469] width 286 height 16
paste input "DR-0986de36"
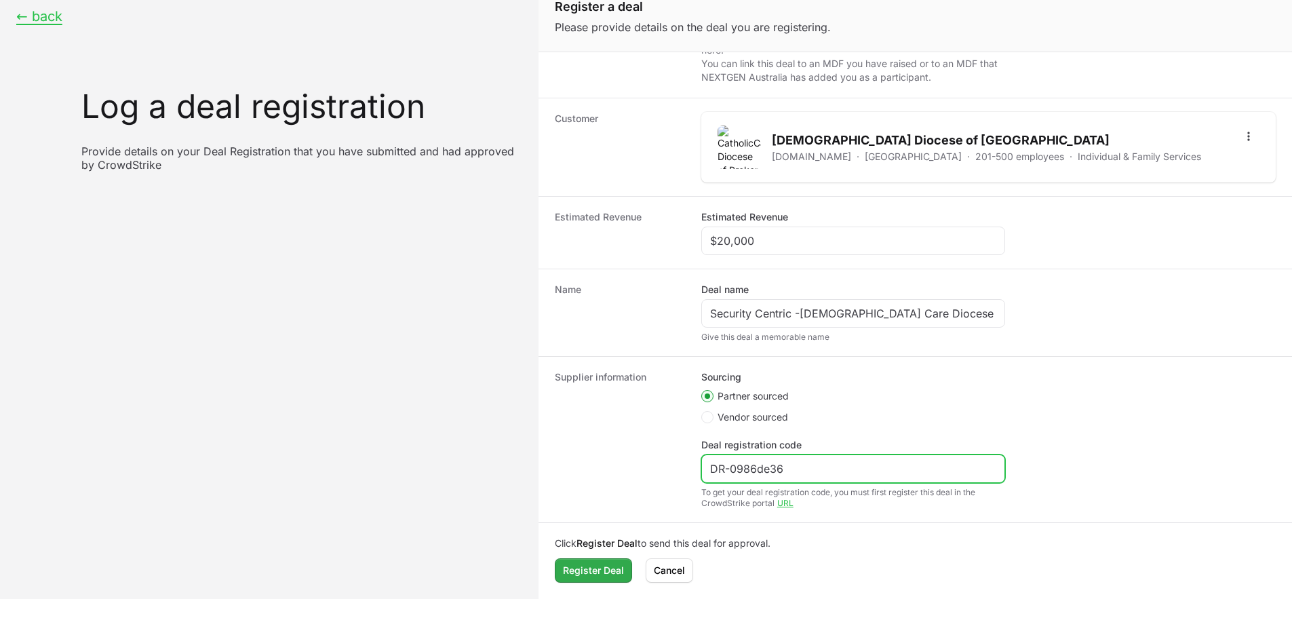
type input "DR-0986de36"
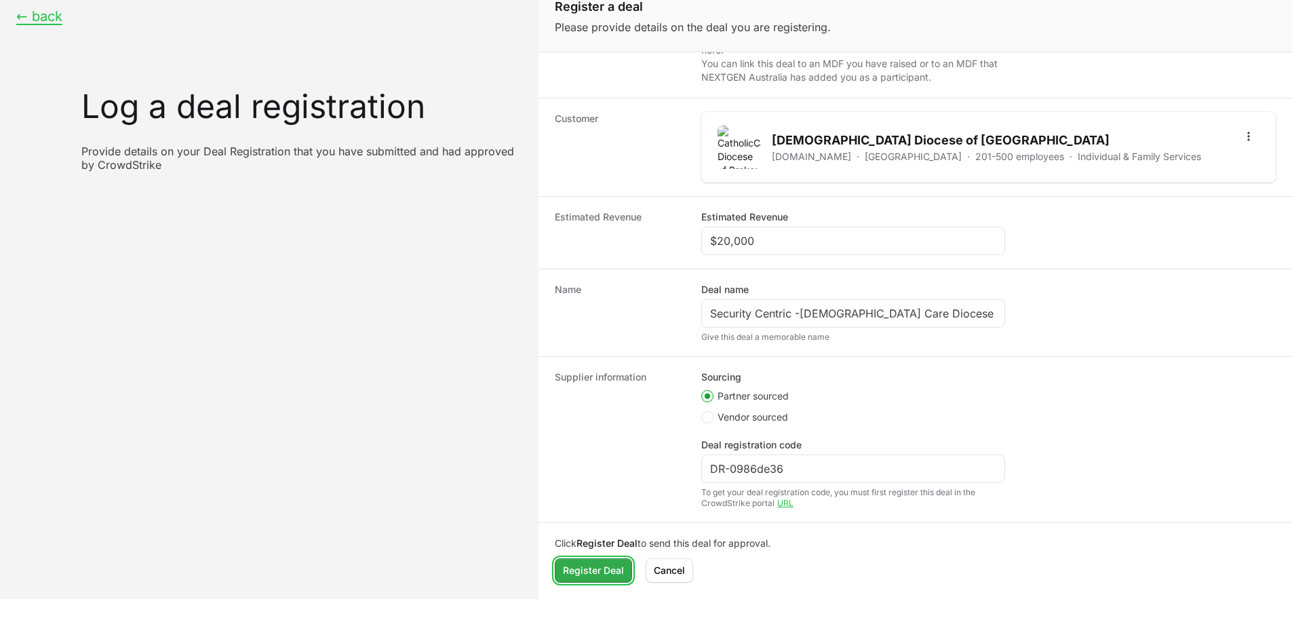
click at [614, 564] on span "Register Deal" at bounding box center [593, 570] width 61 height 16
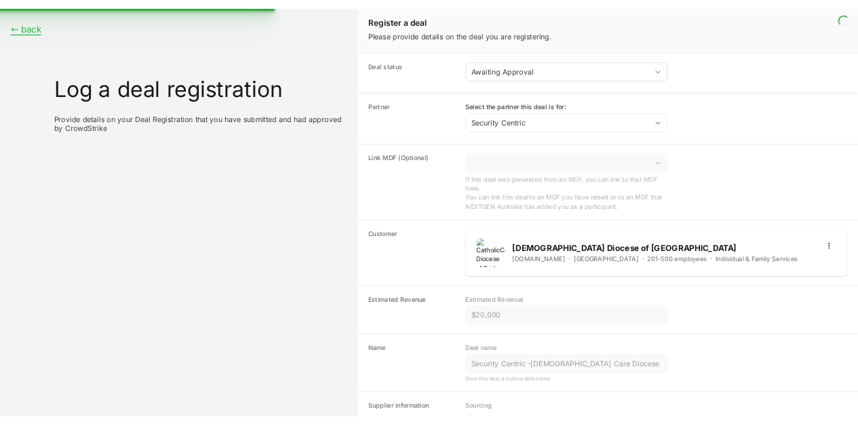
scroll to position [0, 0]
